Goal: Information Seeking & Learning: Find specific fact

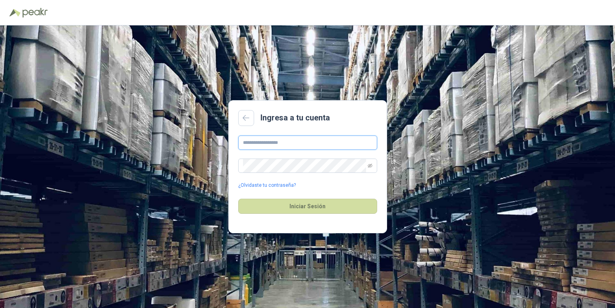
click at [298, 145] on input "text" at bounding box center [307, 142] width 139 height 14
type input "**********"
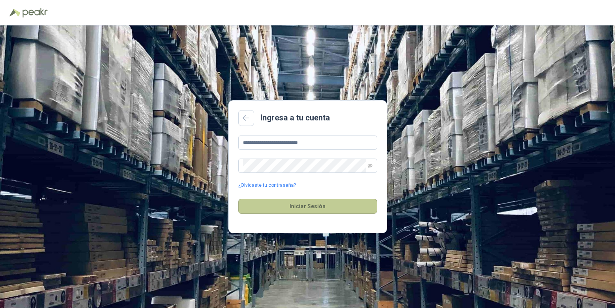
click at [298, 204] on button "Iniciar Sesión" at bounding box center [307, 205] width 139 height 15
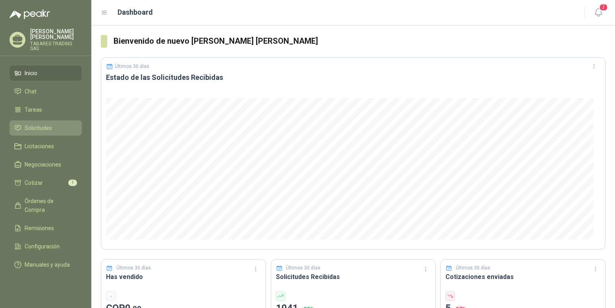
click at [39, 123] on span "Solicitudes" at bounding box center [38, 127] width 27 height 9
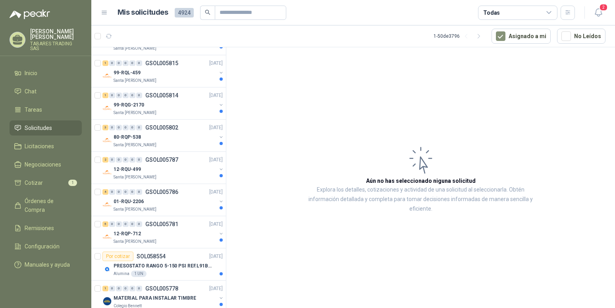
scroll to position [364, 0]
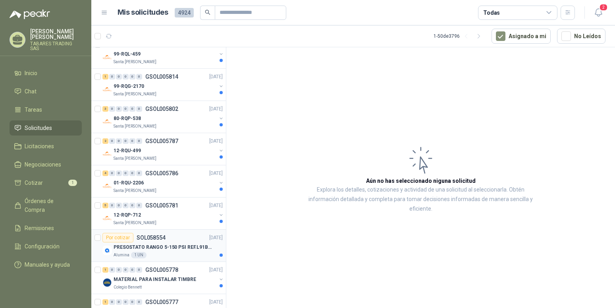
click at [141, 247] on p "PRESOSTATO RANGO 5-150 PSI REF.L91B-1050" at bounding box center [163, 247] width 99 height 8
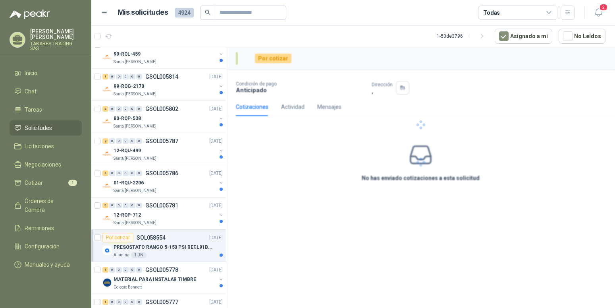
scroll to position [364, 0]
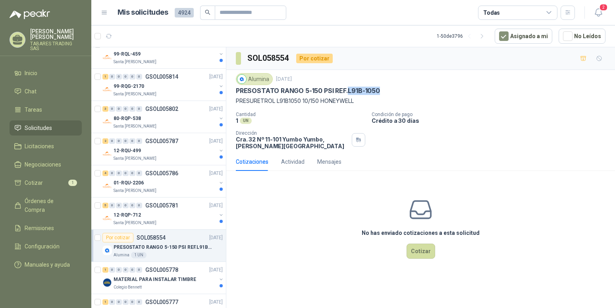
drag, startPoint x: 347, startPoint y: 90, endPoint x: 380, endPoint y: 90, distance: 33.7
click at [380, 90] on div "PRESOSTATO RANGO 5-150 PSI REF.L91B-1050" at bounding box center [421, 91] width 370 height 8
copy p "L91B-1050"
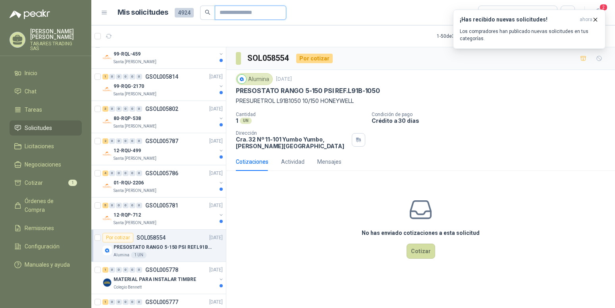
click at [233, 12] on input "text" at bounding box center [248, 12] width 56 height 13
type input "*******"
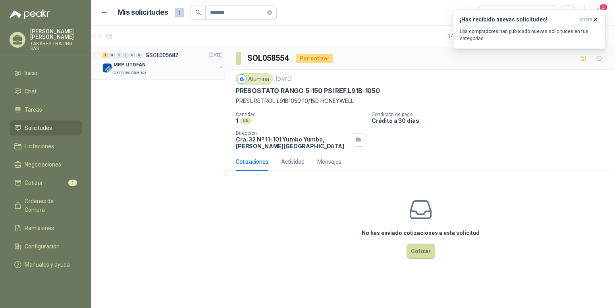
click at [139, 67] on p "MRP LITOFAN" at bounding box center [130, 65] width 32 height 8
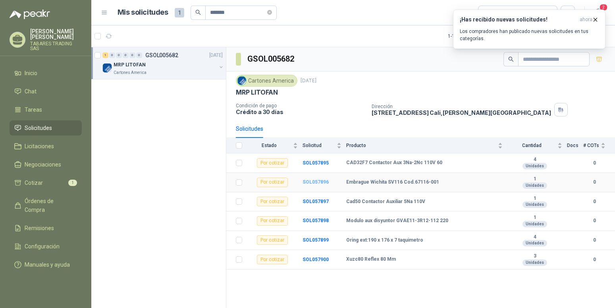
click at [315, 183] on b "SOL057896" at bounding box center [315, 182] width 26 height 6
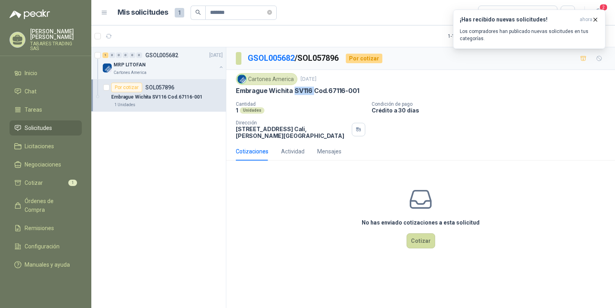
drag, startPoint x: 295, startPoint y: 90, endPoint x: 312, endPoint y: 90, distance: 17.9
click at [312, 90] on p "Embrague Wichita SV116 Cod.67116-001" at bounding box center [297, 91] width 123 height 8
copy p "SV116"
click at [32, 105] on span "Tareas" at bounding box center [33, 109] width 17 height 9
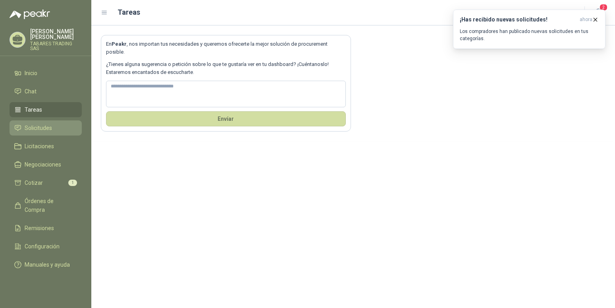
click at [35, 123] on span "Solicitudes" at bounding box center [38, 127] width 27 height 9
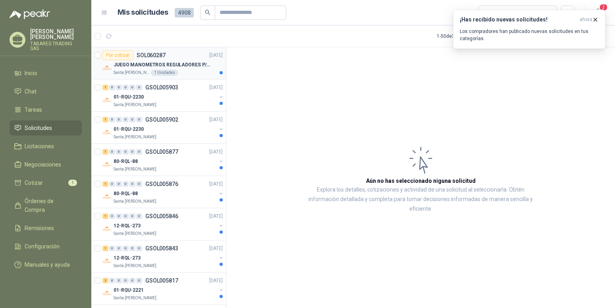
click at [152, 65] on p "JUEGO MANOMETROS REGULADORES P/OXIGENO" at bounding box center [163, 65] width 99 height 8
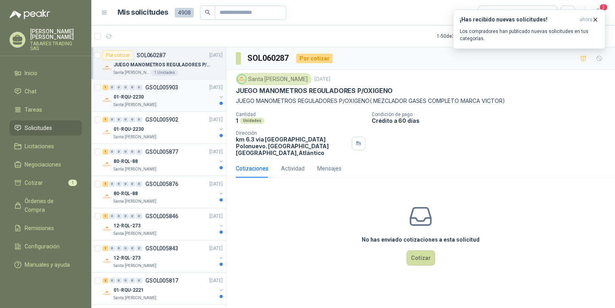
click at [130, 99] on p "01-RQU-2230" at bounding box center [129, 97] width 30 height 8
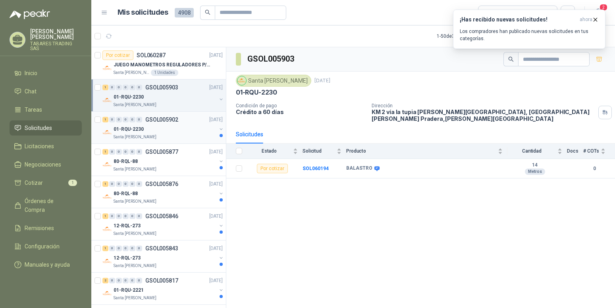
click at [140, 130] on p "01-RQU-2230" at bounding box center [129, 129] width 30 height 8
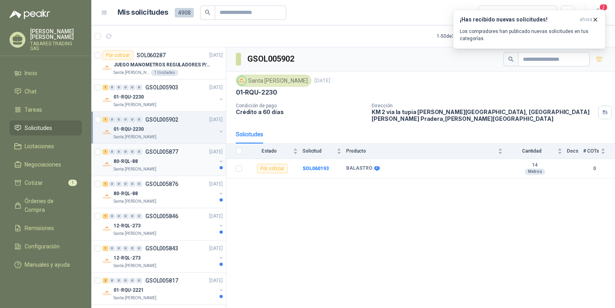
click at [127, 162] on p "80-RQL-88" at bounding box center [126, 162] width 24 height 8
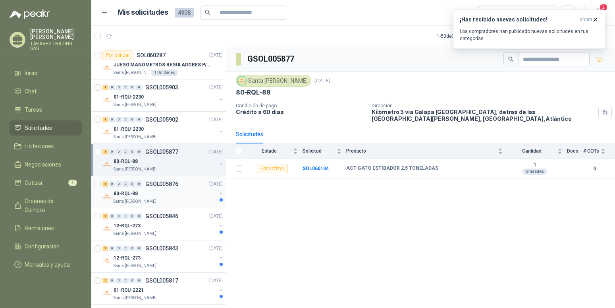
click at [128, 193] on p "80-RQL-88" at bounding box center [126, 194] width 24 height 8
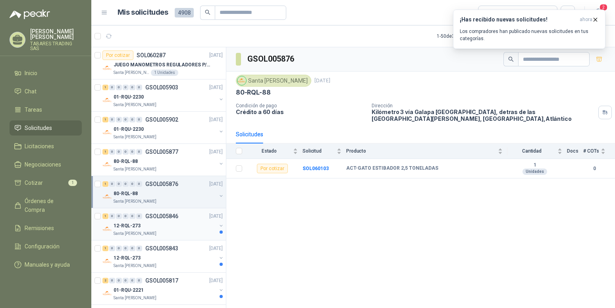
click at [127, 223] on p "12-RQL-273" at bounding box center [127, 226] width 27 height 8
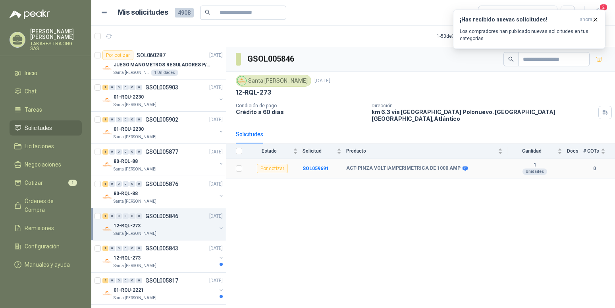
click at [319, 160] on td "SOL059691" at bounding box center [324, 168] width 44 height 19
click at [313, 166] on b "SOL059691" at bounding box center [315, 169] width 26 height 6
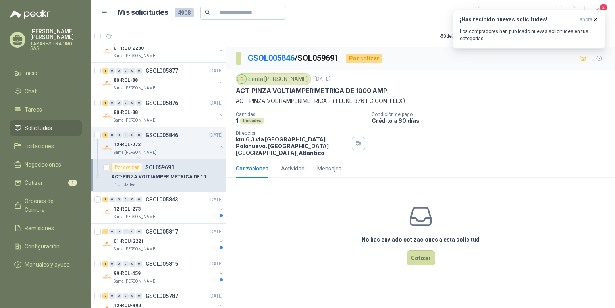
scroll to position [121, 0]
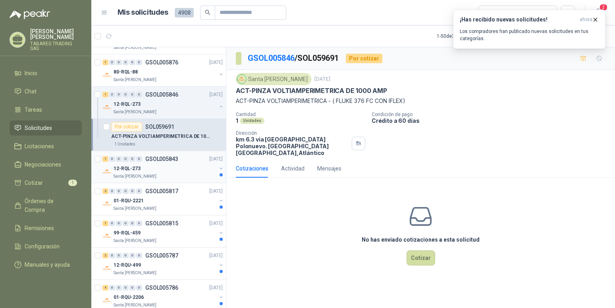
click at [142, 177] on p "Santa [PERSON_NAME]" at bounding box center [135, 176] width 43 height 6
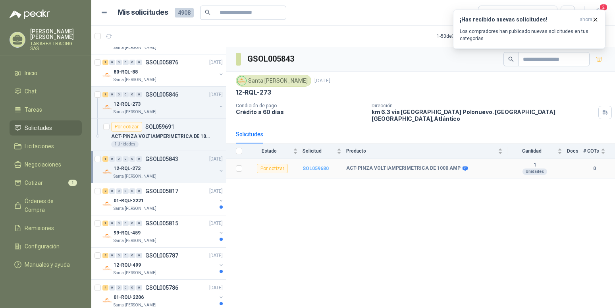
click at [311, 166] on b "SOL059680" at bounding box center [315, 169] width 26 height 6
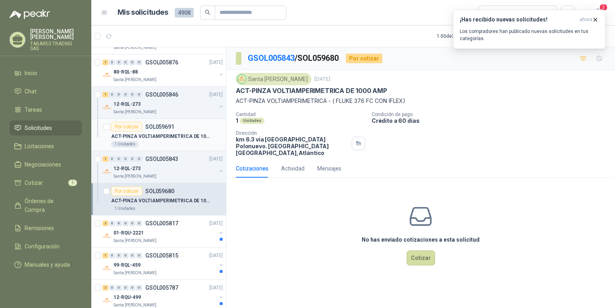
click at [178, 138] on p "ACT-PINZA VOLTIAMPERIMETRICA DE 1000 AMP" at bounding box center [160, 137] width 99 height 8
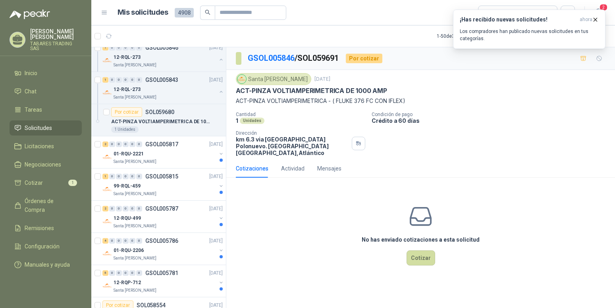
scroll to position [202, 0]
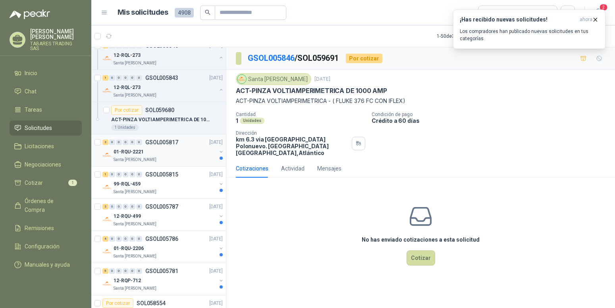
click at [130, 160] on p "Santa [PERSON_NAME]" at bounding box center [135, 159] width 43 height 6
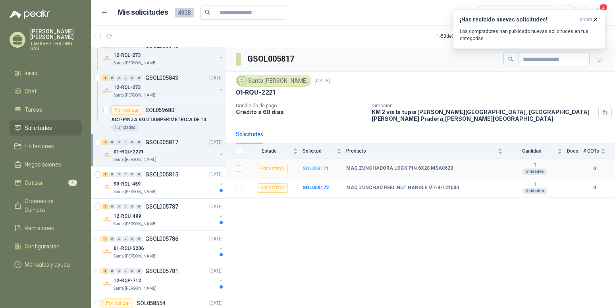
click at [308, 167] on b "SOL059171" at bounding box center [315, 169] width 26 height 6
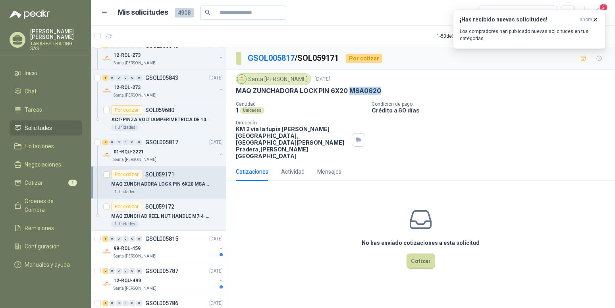
copy p "MSA0620"
drag, startPoint x: 348, startPoint y: 90, endPoint x: 379, endPoint y: 90, distance: 31.8
click at [379, 90] on div "MAQ ZUNCHADORA LOCK PIN 6X20 MSA0620" at bounding box center [421, 91] width 370 height 8
click at [180, 218] on p "MAQ ZUNCHAD REEL NUT HANDLE M7-4-121500" at bounding box center [160, 216] width 99 height 8
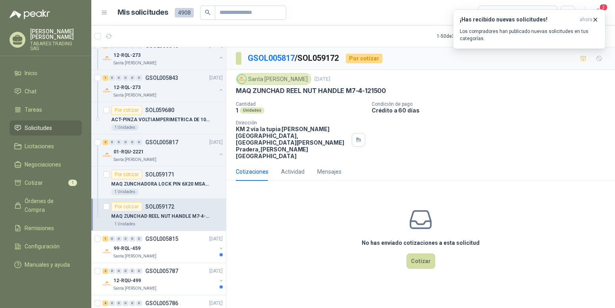
scroll to position [243, 0]
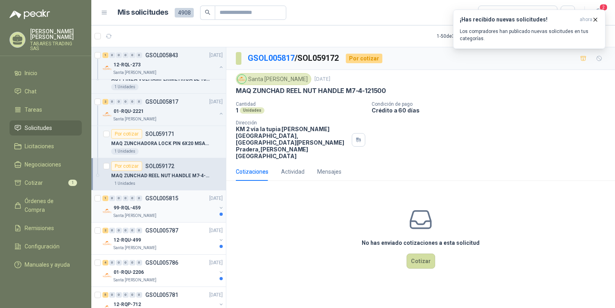
click at [136, 207] on p "99-RQL-459" at bounding box center [127, 208] width 27 height 8
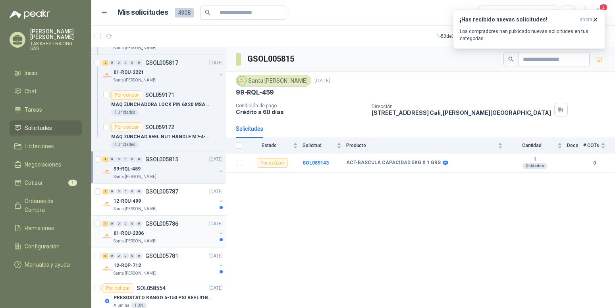
scroll to position [283, 0]
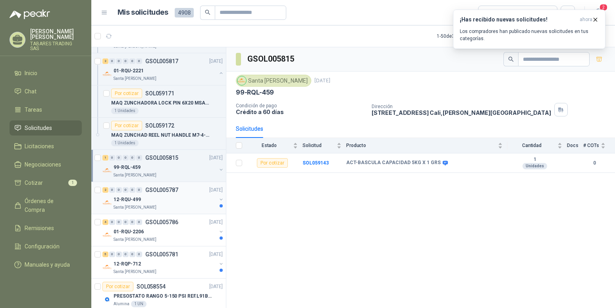
click at [133, 198] on p "12-RQU-499" at bounding box center [127, 200] width 27 height 8
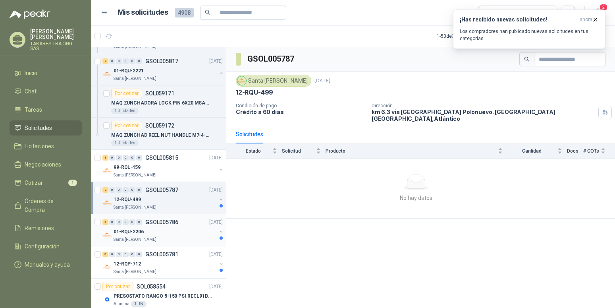
click at [126, 232] on p "01-RQU-2206" at bounding box center [129, 232] width 30 height 8
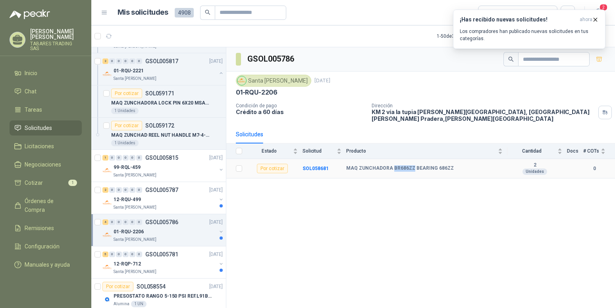
drag, startPoint x: 391, startPoint y: 168, endPoint x: 411, endPoint y: 168, distance: 19.9
click at [411, 168] on b "MAQ ZUNCHADORA BR686ZZ BEARING 686ZZ" at bounding box center [400, 168] width 108 height 6
copy b "BR686ZZ"
click at [137, 172] on p "Santa [PERSON_NAME]" at bounding box center [135, 175] width 43 height 6
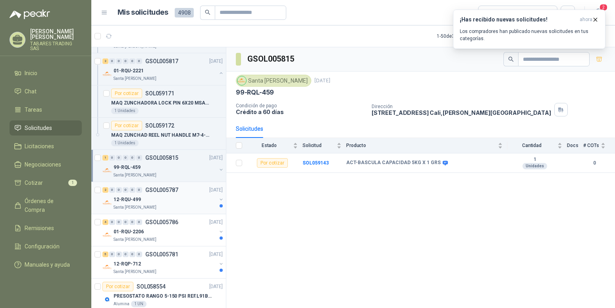
click at [131, 198] on p "12-RQU-499" at bounding box center [127, 200] width 27 height 8
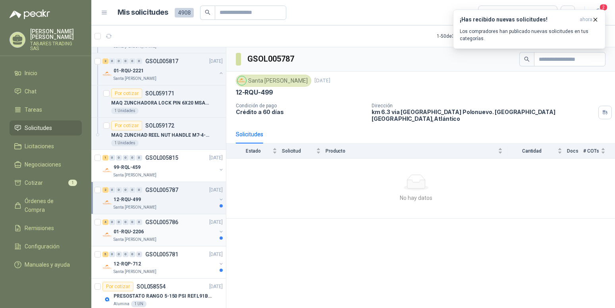
click at [125, 233] on p "01-RQU-2206" at bounding box center [129, 232] width 30 height 8
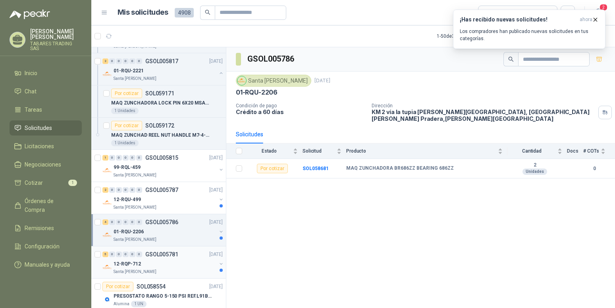
click at [126, 263] on p "12-RQP-712" at bounding box center [127, 264] width 27 height 8
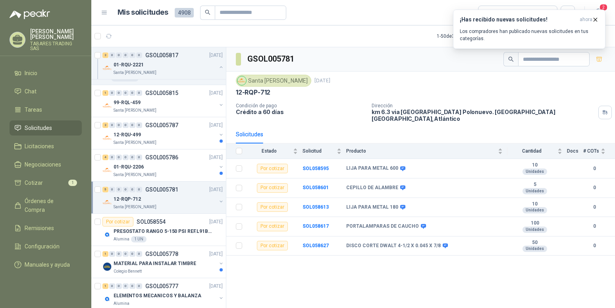
scroll to position [364, 0]
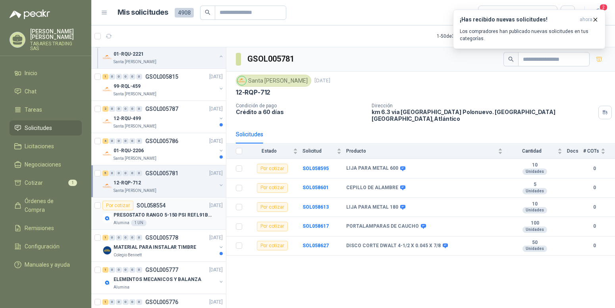
click at [153, 214] on p "PRESOSTATO RANGO 5-150 PSI REF.L91B-1050" at bounding box center [163, 215] width 99 height 8
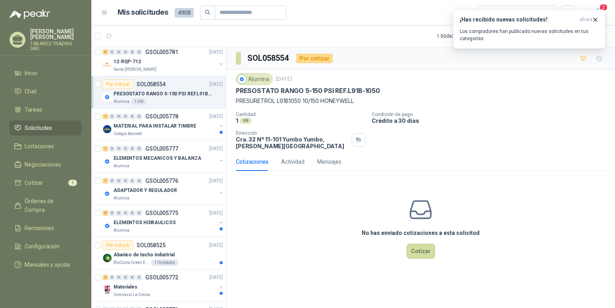
scroll to position [486, 0]
click at [144, 158] on p "ELEMENTOS MECANICOS Y BALANZA" at bounding box center [158, 158] width 88 height 8
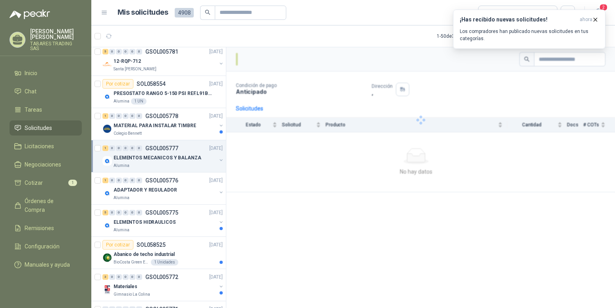
scroll to position [486, 0]
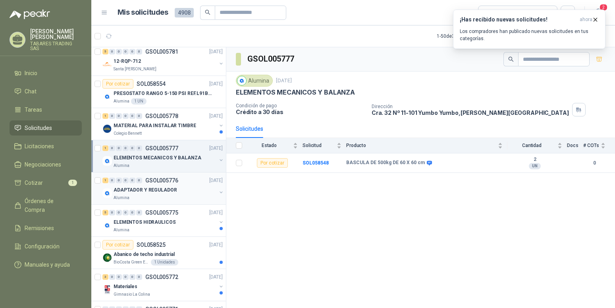
click at [133, 191] on p "ADAPTADOR Y REGULADOR" at bounding box center [145, 190] width 63 height 8
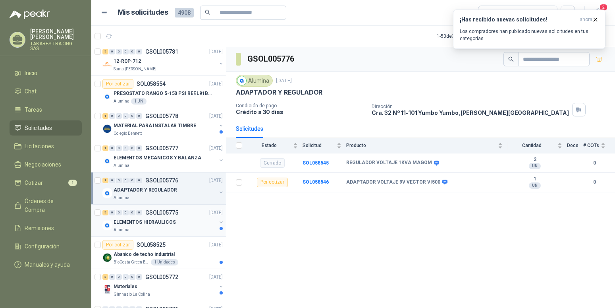
click at [133, 220] on p "ELEMENTOS HIDRAULICOS" at bounding box center [145, 222] width 62 height 8
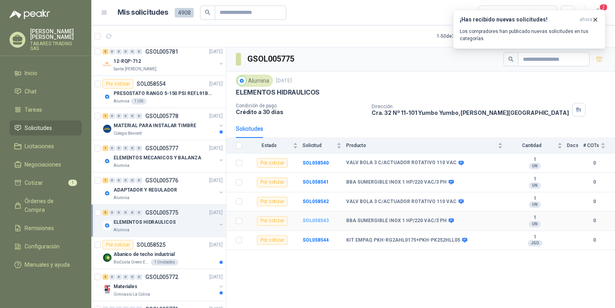
click at [306, 221] on b "SOL058543" at bounding box center [315, 221] width 26 height 6
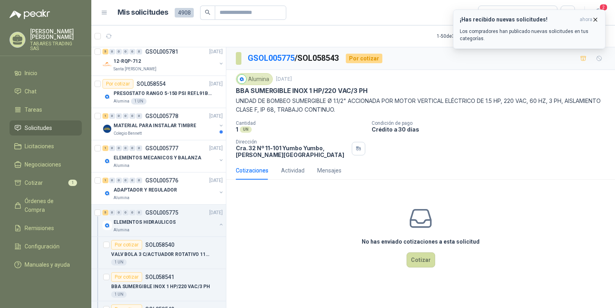
click at [597, 19] on icon "button" at bounding box center [595, 19] width 7 height 7
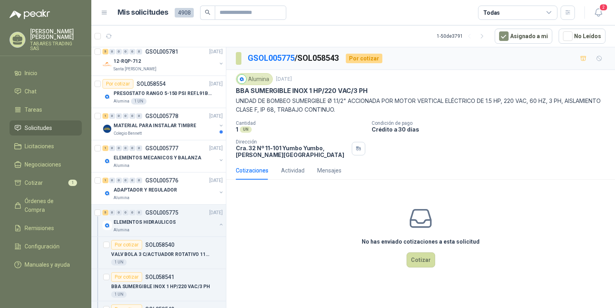
click at [41, 38] on p "[PERSON_NAME] [PERSON_NAME]" at bounding box center [56, 34] width 52 height 11
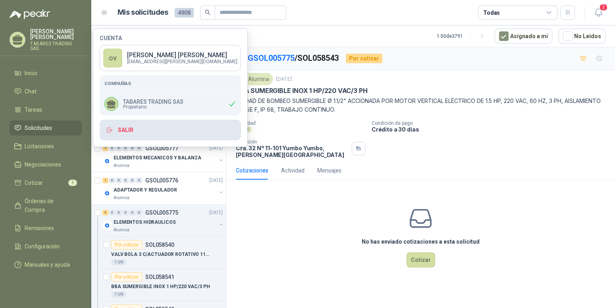
click at [119, 128] on button "Salir" at bounding box center [170, 129] width 141 height 21
